Goal: Task Accomplishment & Management: Use online tool/utility

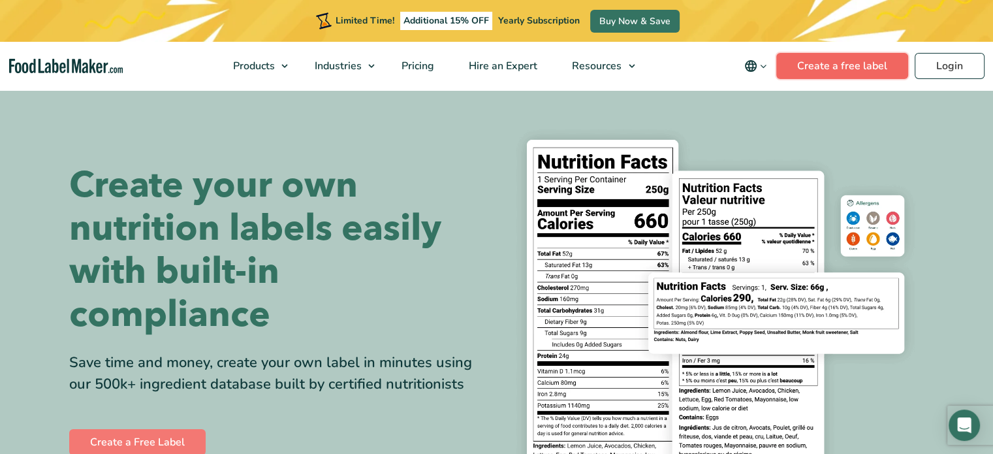
click at [822, 72] on link "Create a free label" at bounding box center [842, 66] width 132 height 26
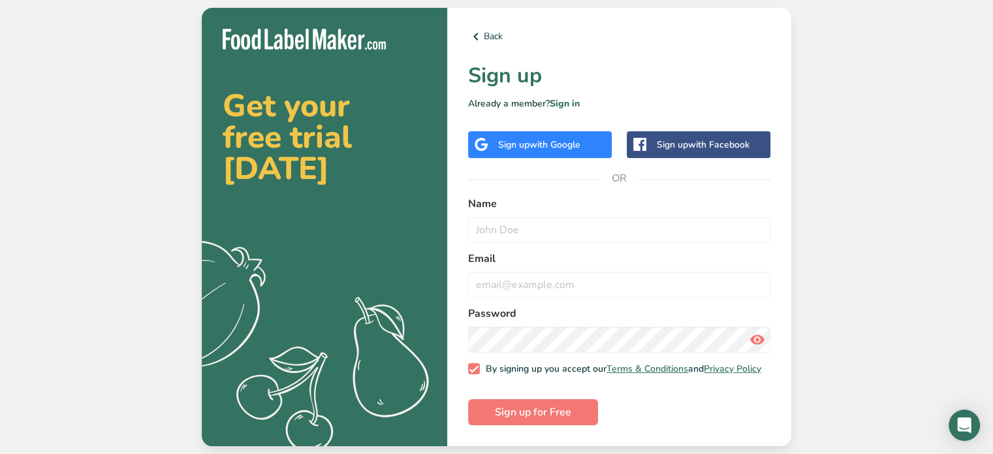
click at [560, 138] on span "with Google" at bounding box center [554, 144] width 51 height 12
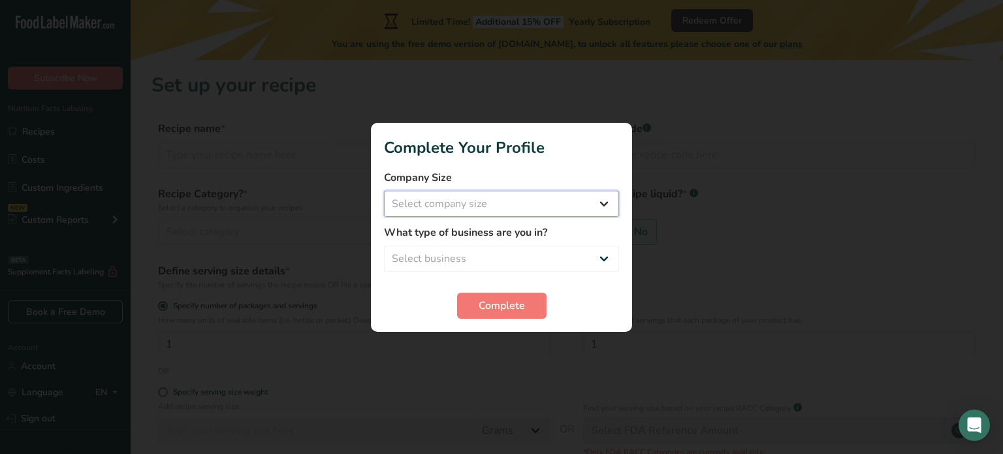
click at [515, 212] on select "Select company size Fewer than 10 Employees 10 to 50 Employees 51 to 500 Employ…" at bounding box center [501, 204] width 235 height 26
select select "2"
click at [384, 191] on select "Select company size Fewer than 10 Employees 10 to 50 Employees 51 to 500 Employ…" at bounding box center [501, 204] width 235 height 26
click at [492, 260] on select "Select business Packaged Food Manufacturer Restaurant & Cafe Bakery Meal Plans …" at bounding box center [501, 258] width 235 height 26
select select "1"
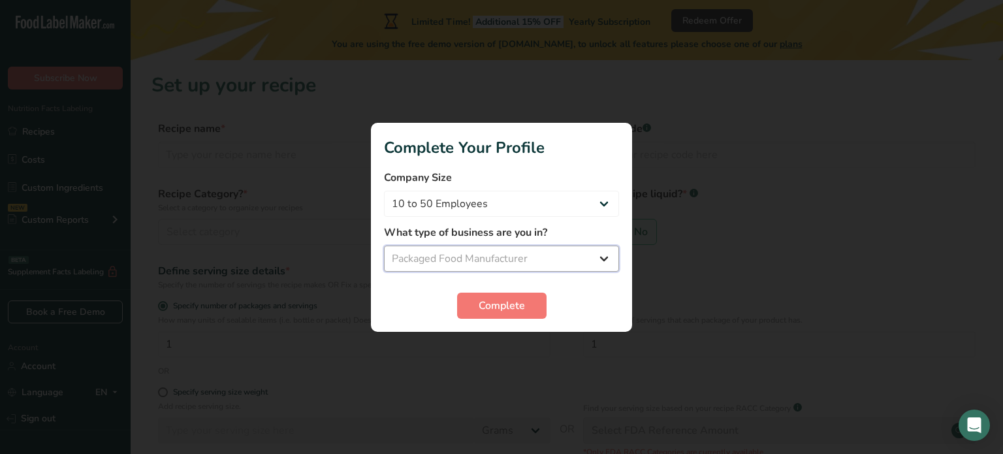
click at [384, 245] on select "Select business Packaged Food Manufacturer Restaurant & Cafe Bakery Meal Plans …" at bounding box center [501, 258] width 235 height 26
click at [475, 305] on button "Complete" at bounding box center [501, 305] width 89 height 26
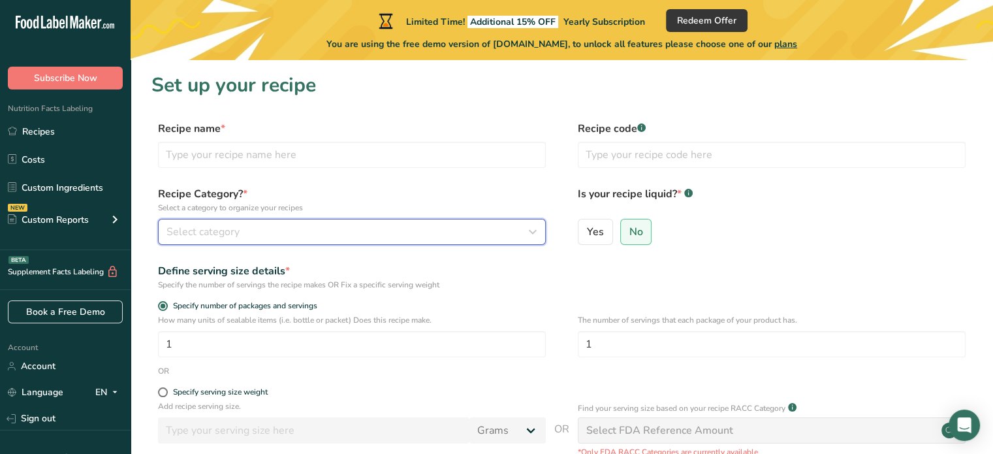
click at [320, 238] on div "Select category" at bounding box center [347, 232] width 363 height 16
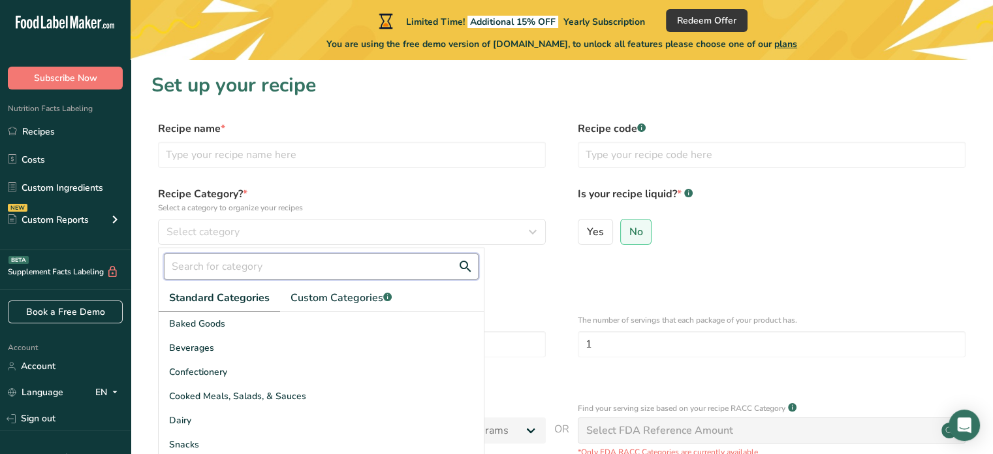
click at [362, 270] on input "text" at bounding box center [321, 266] width 315 height 26
type input "t"
type input "v"
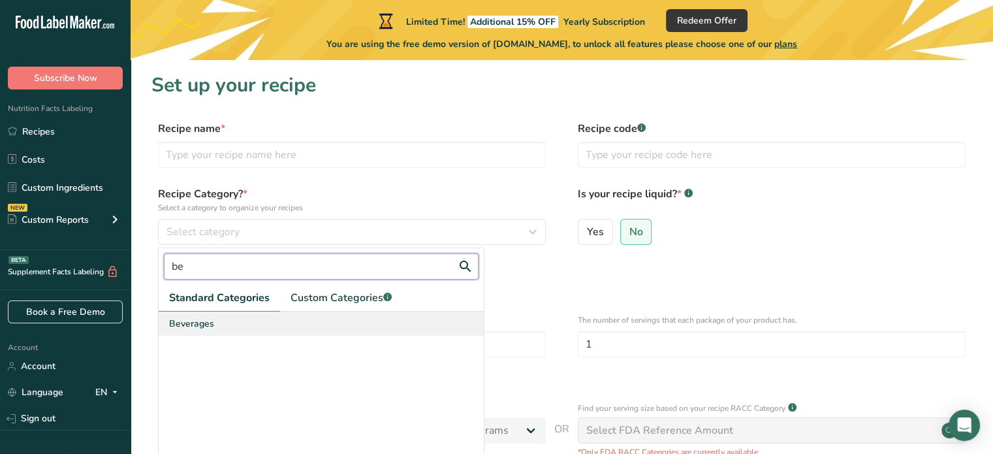
type input "be"
click at [301, 323] on div "Beverages" at bounding box center [321, 323] width 325 height 24
